Goal: Task Accomplishment & Management: Manage account settings

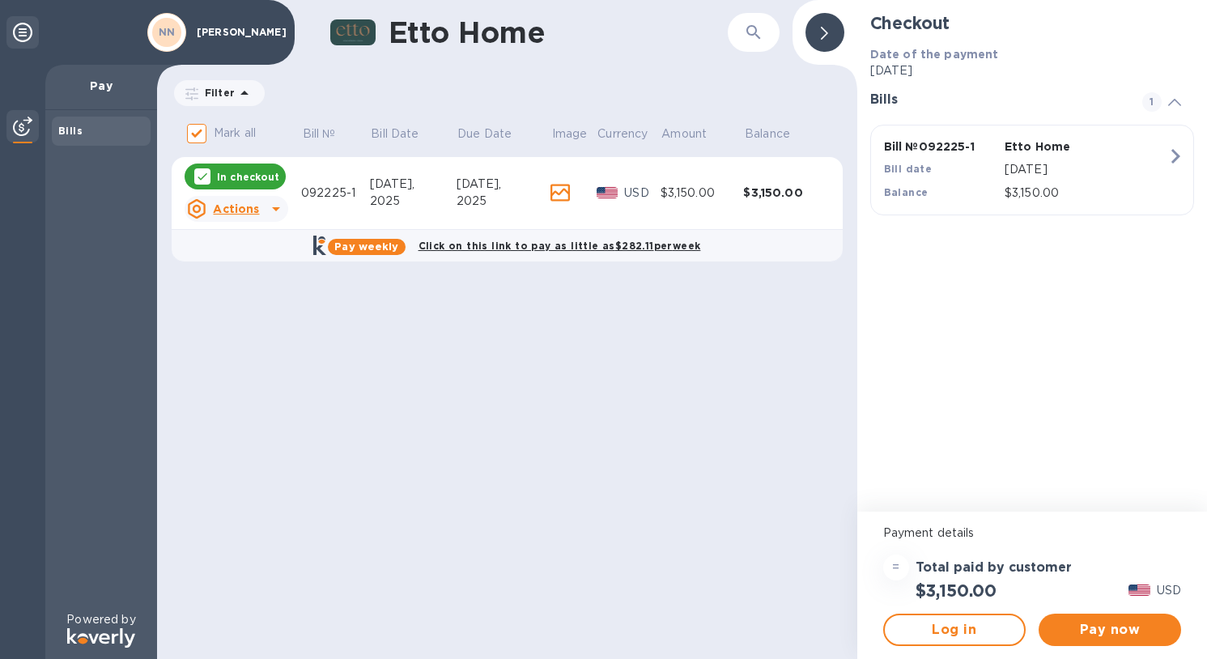
click at [28, 126] on img at bounding box center [22, 126] width 19 height 19
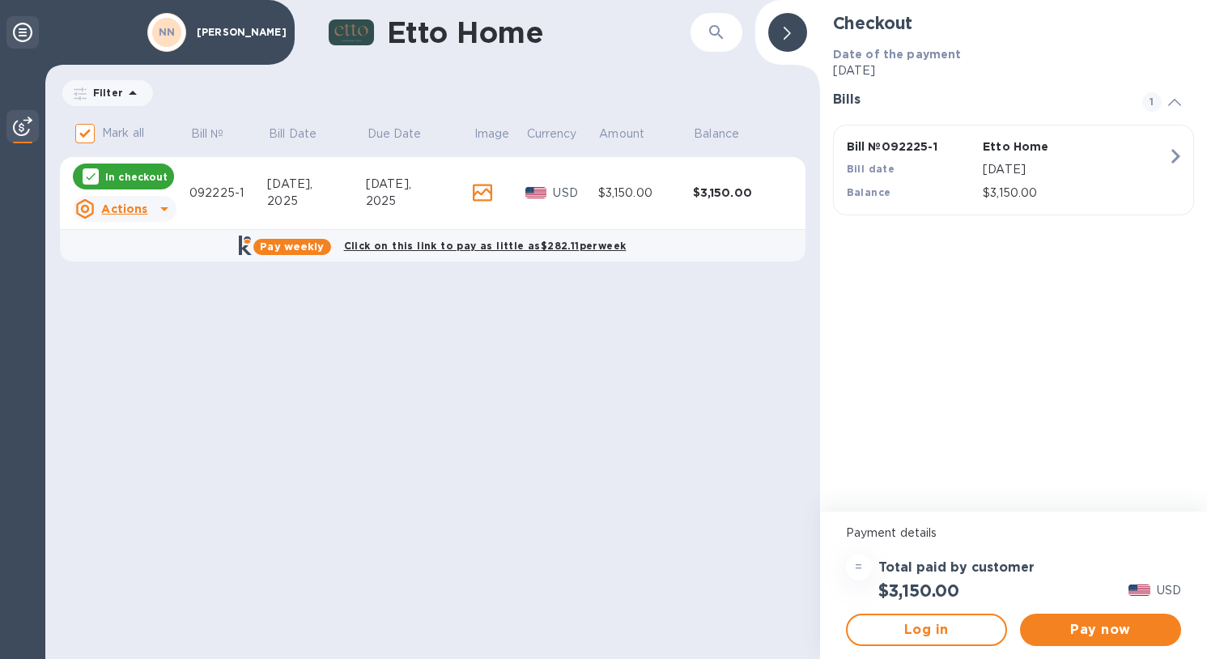
click at [23, 32] on icon at bounding box center [22, 32] width 19 height 19
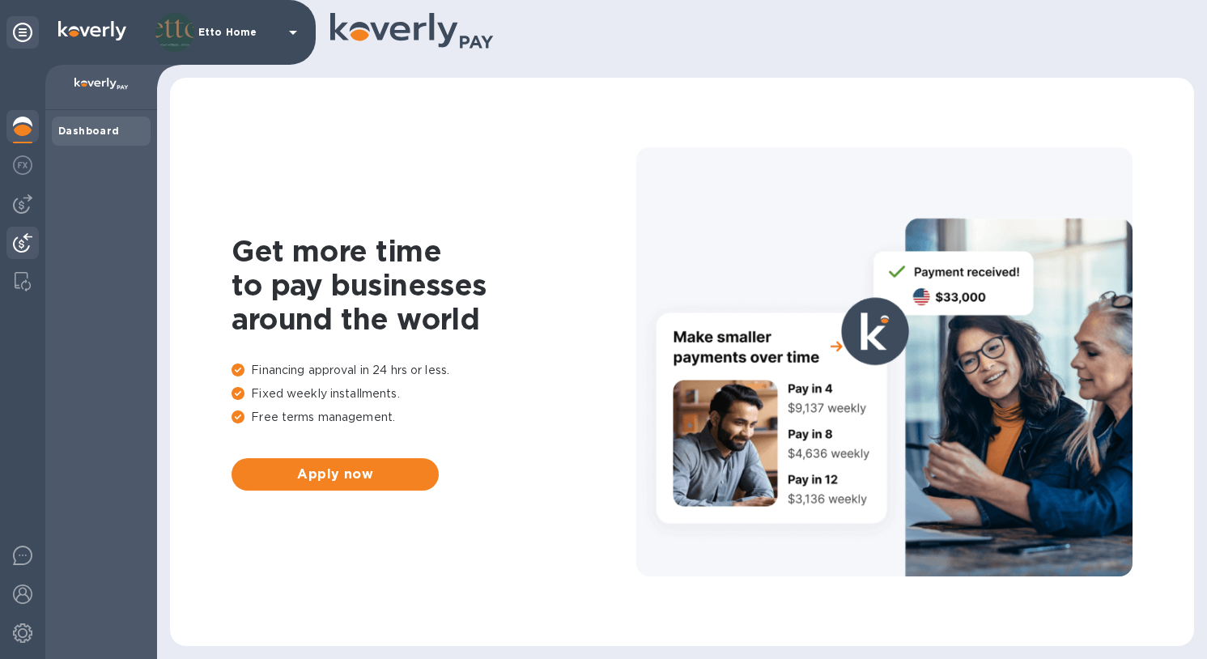
click at [28, 251] on img at bounding box center [22, 242] width 19 height 19
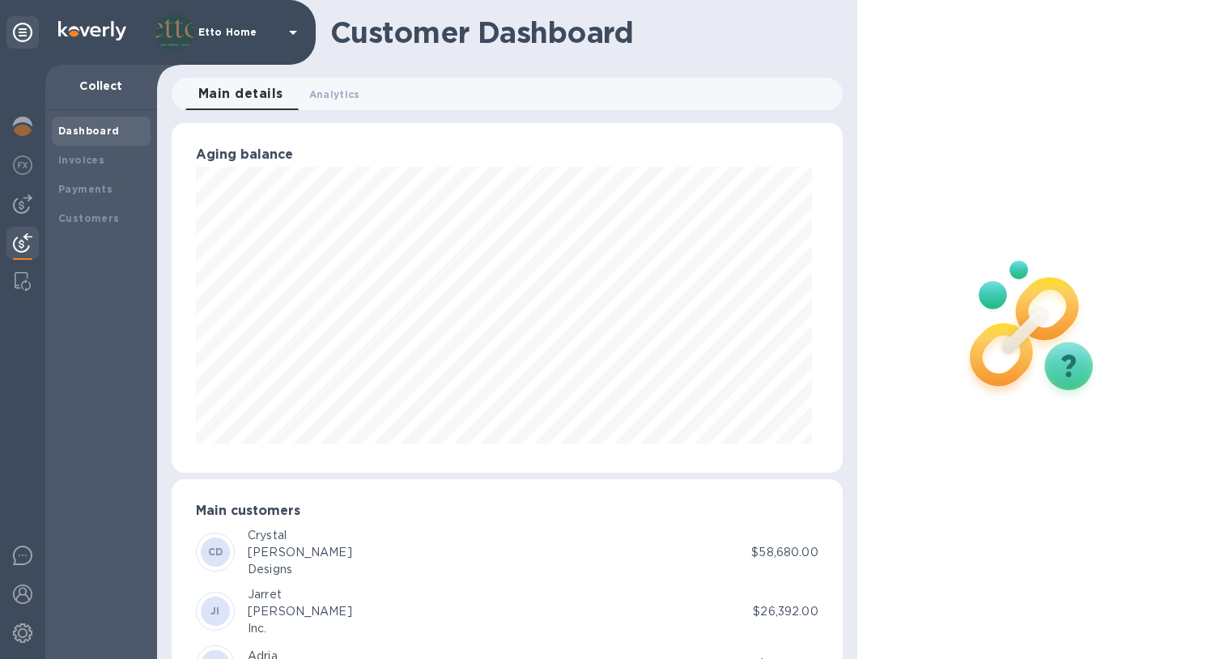
scroll to position [809281, 808966]
click at [100, 163] on b "Invoices" at bounding box center [81, 160] width 46 height 12
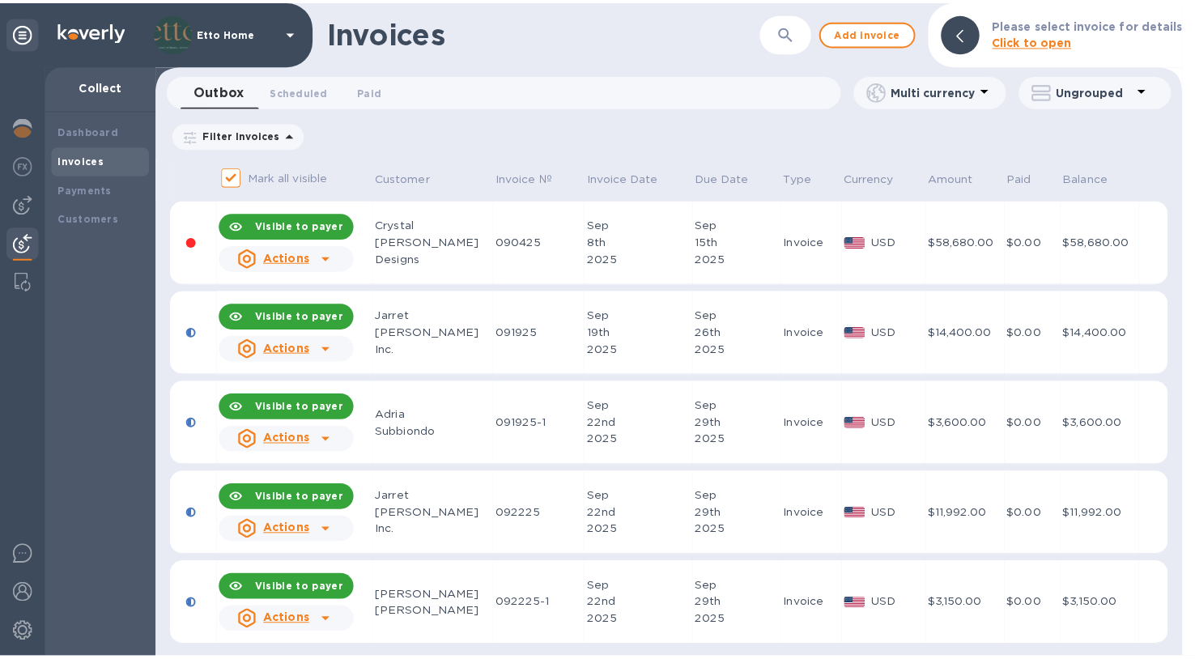
scroll to position [9, 0]
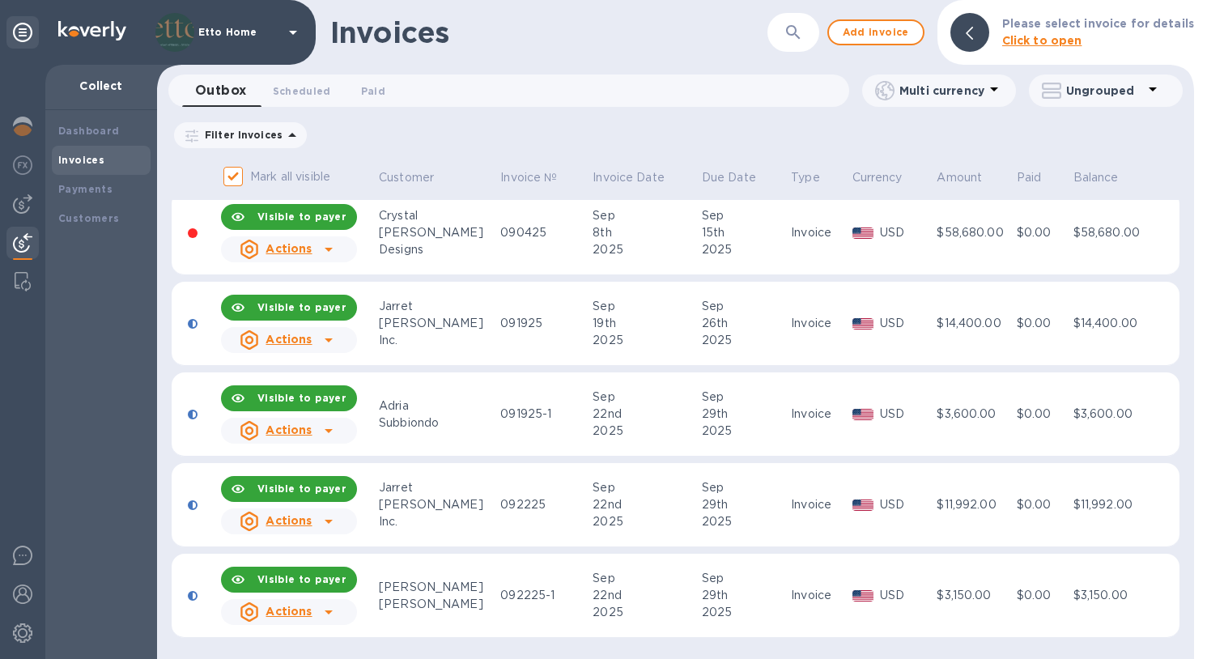
click at [937, 496] on div "$11,992.00" at bounding box center [974, 504] width 75 height 17
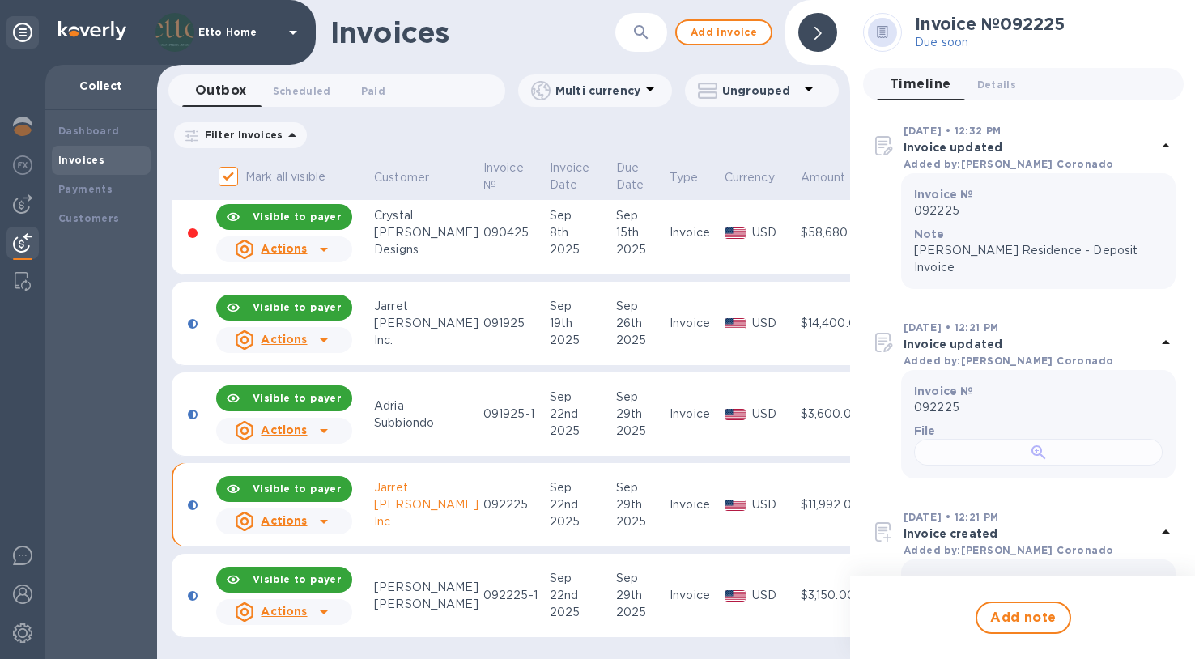
click at [1010, 466] on div at bounding box center [1038, 452] width 249 height 27
click at [324, 512] on icon at bounding box center [323, 521] width 19 height 19
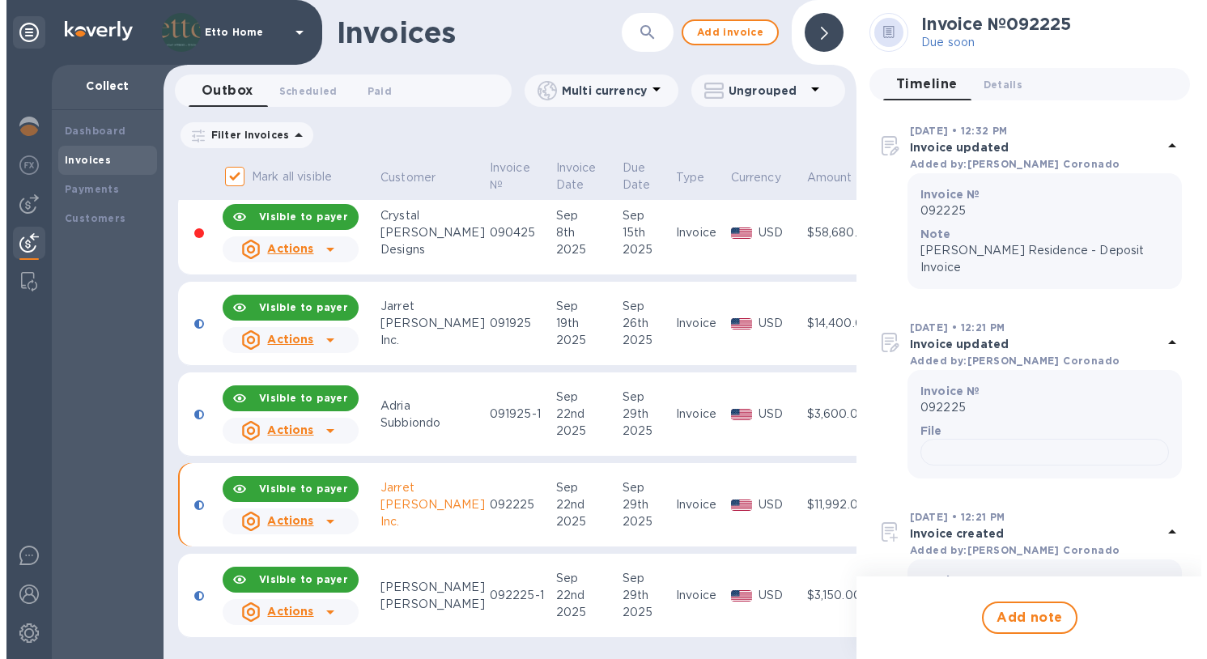
scroll to position [0, 0]
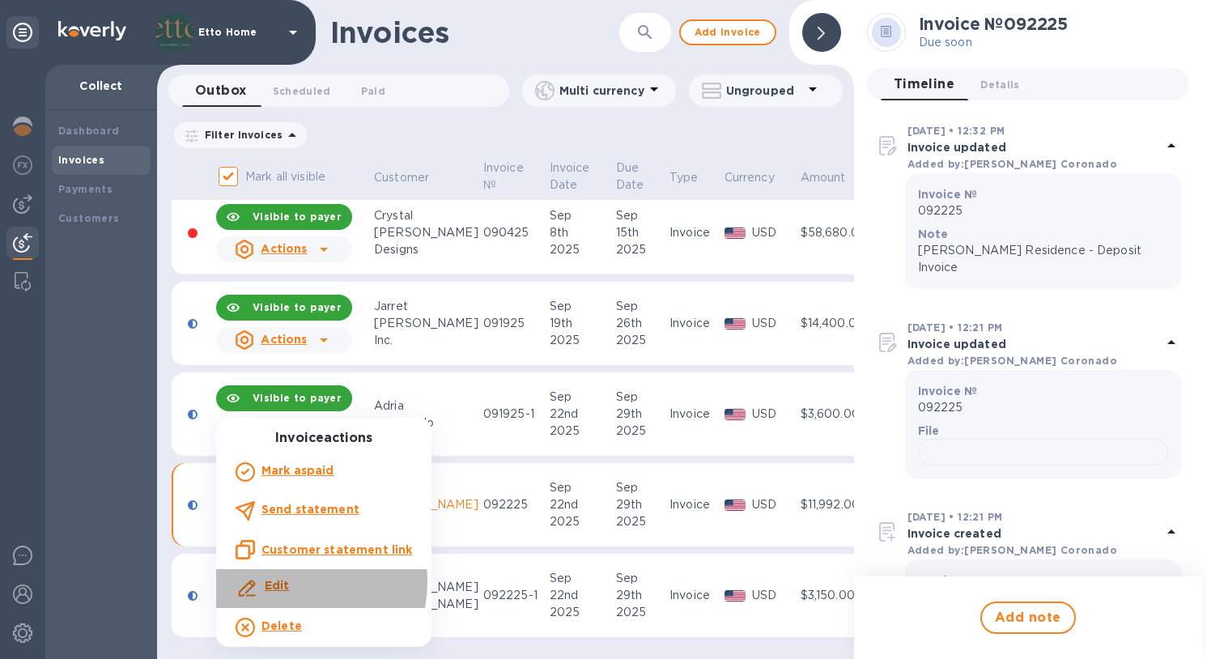
click at [284, 581] on b "Edit" at bounding box center [277, 585] width 25 height 13
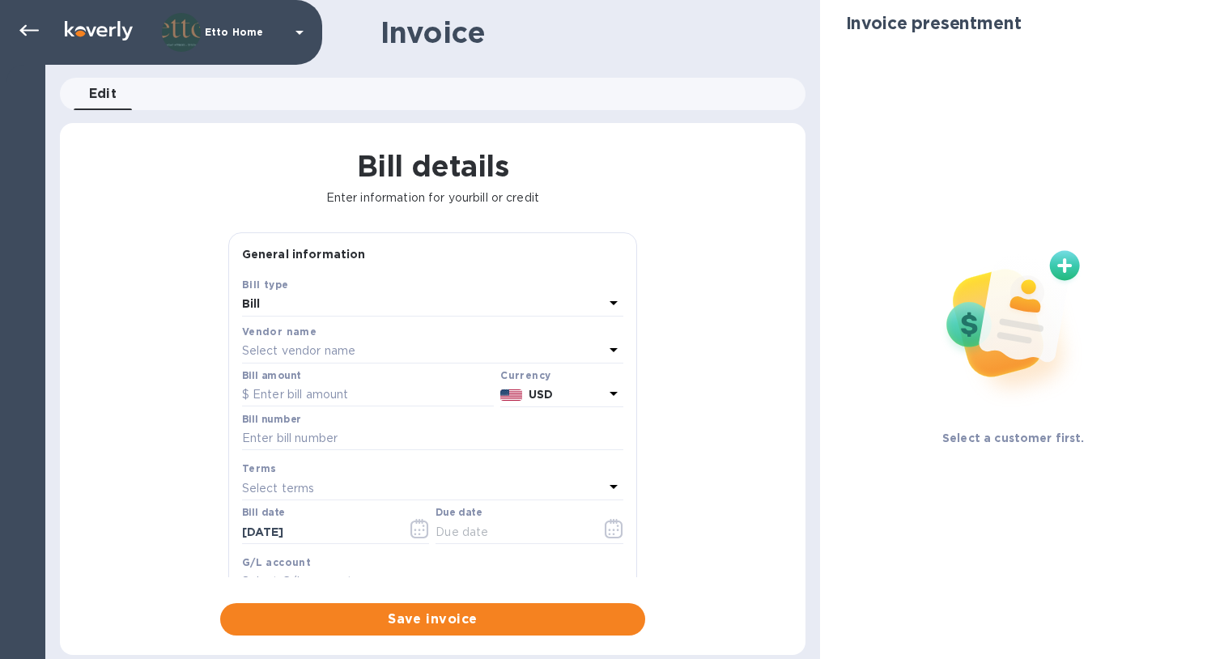
type input "[DATE]"
type input "[PERSON_NAME] Residence - Deposit Invoice"
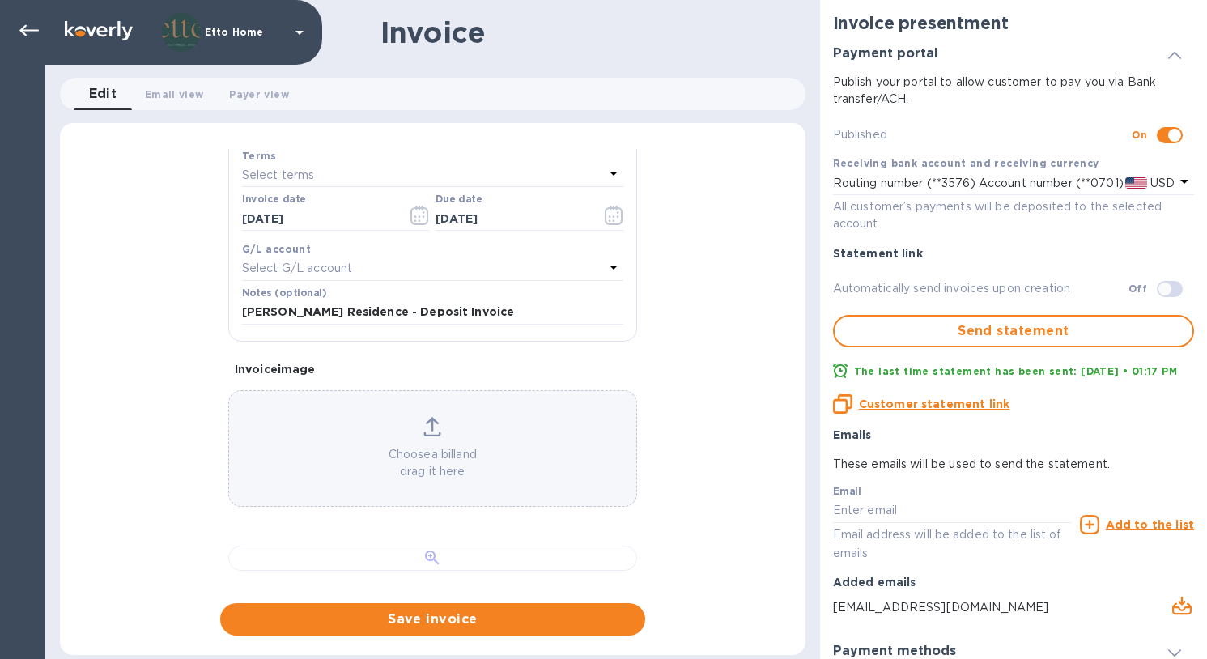
scroll to position [551, 0]
click at [504, 390] on div "Choose a bill and drag it here" at bounding box center [432, 455] width 409 height 130
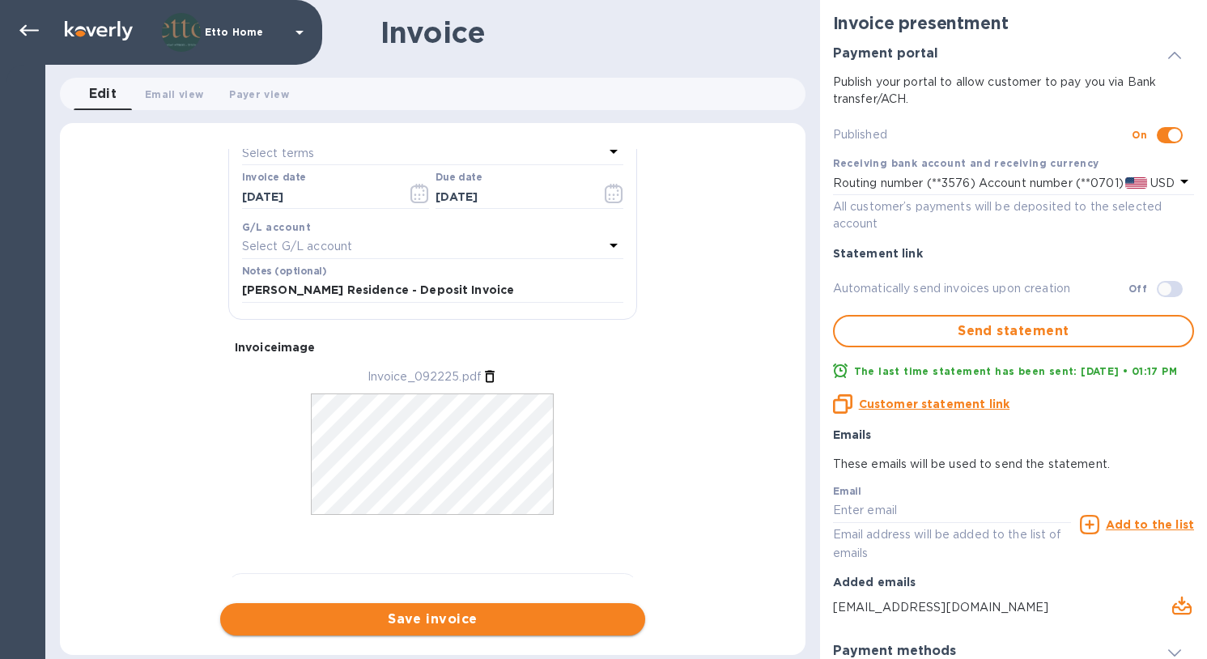
click at [426, 619] on span "Save invoice" at bounding box center [432, 619] width 399 height 19
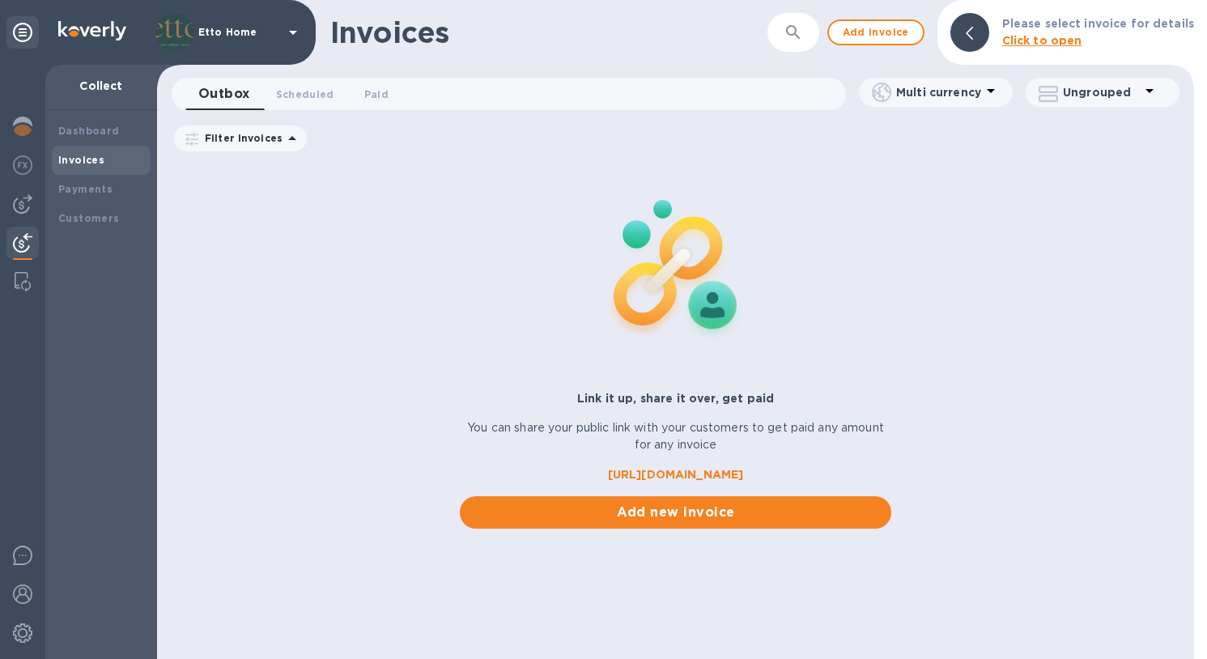
click at [427, 619] on div "Invoices ​ Add invoice Please select invoice for details Click to open Outbox 0…" at bounding box center [675, 329] width 1037 height 659
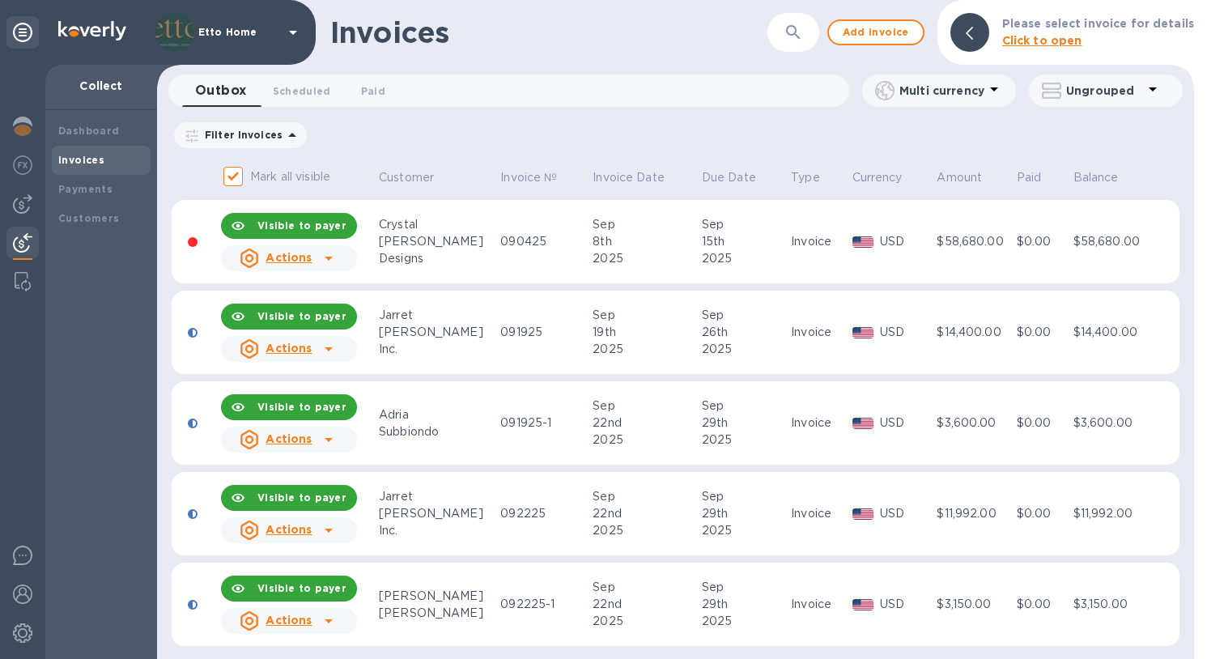
scroll to position [9, 0]
